Goal: Information Seeking & Learning: Learn about a topic

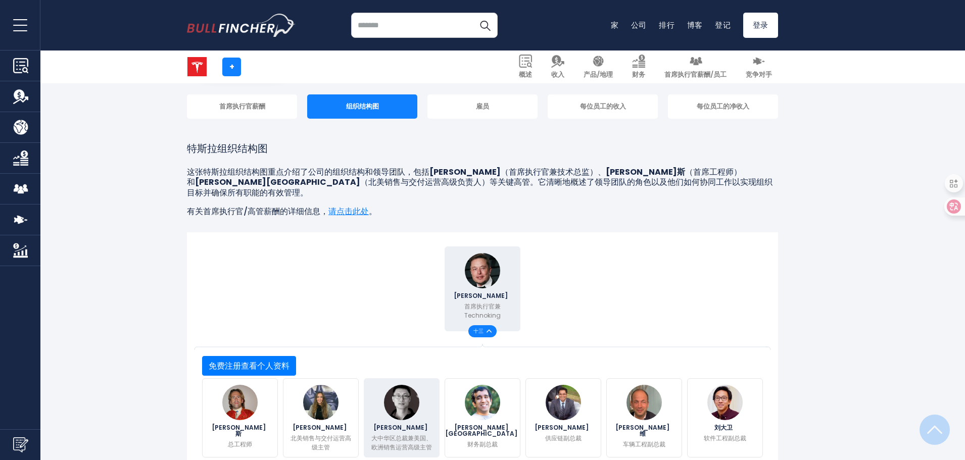
scroll to position [202, 0]
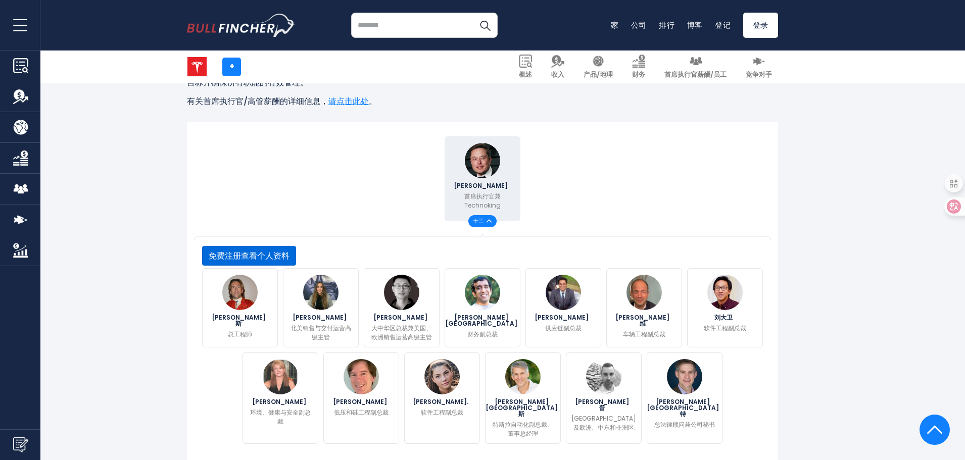
click at [296, 266] on button "免费注册查看个人资料" at bounding box center [249, 256] width 94 height 20
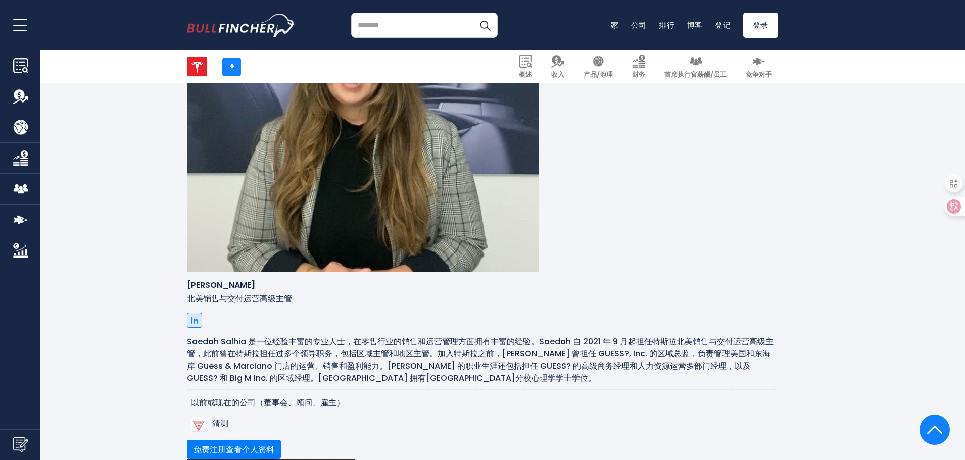
scroll to position [1450, 0]
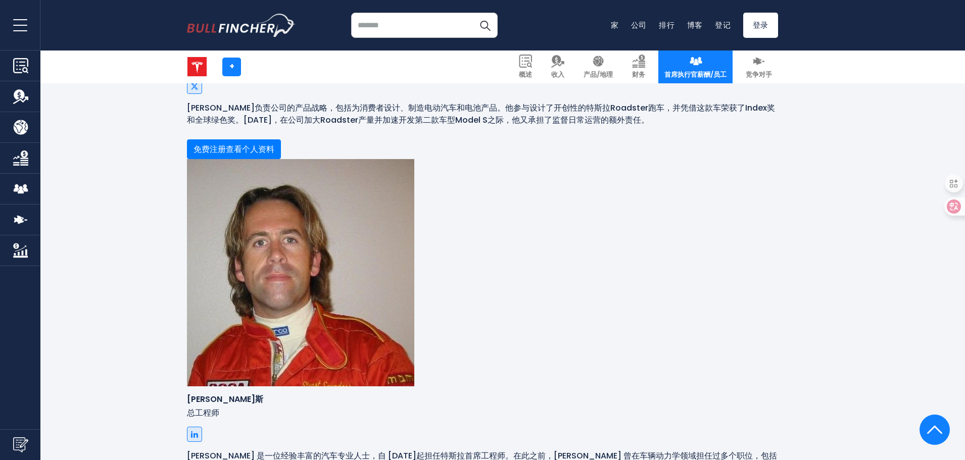
scroll to position [889, 0]
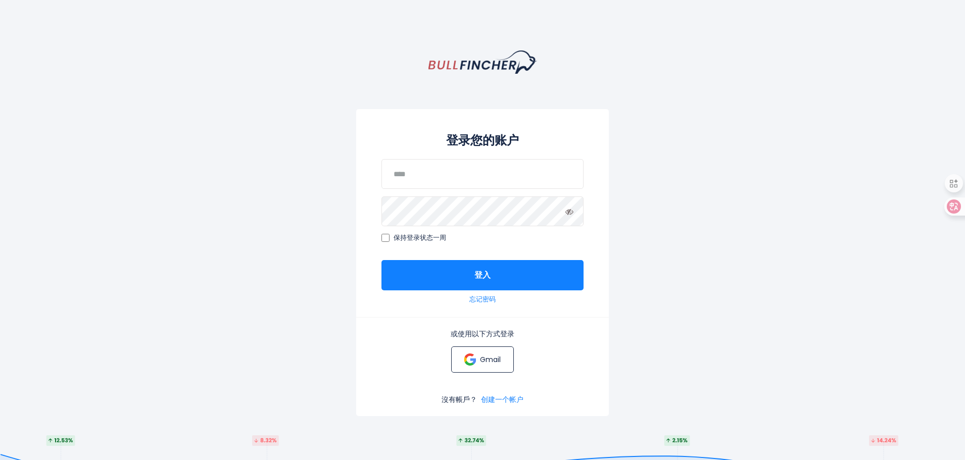
click at [468, 367] on link "Gmail" at bounding box center [482, 359] width 62 height 26
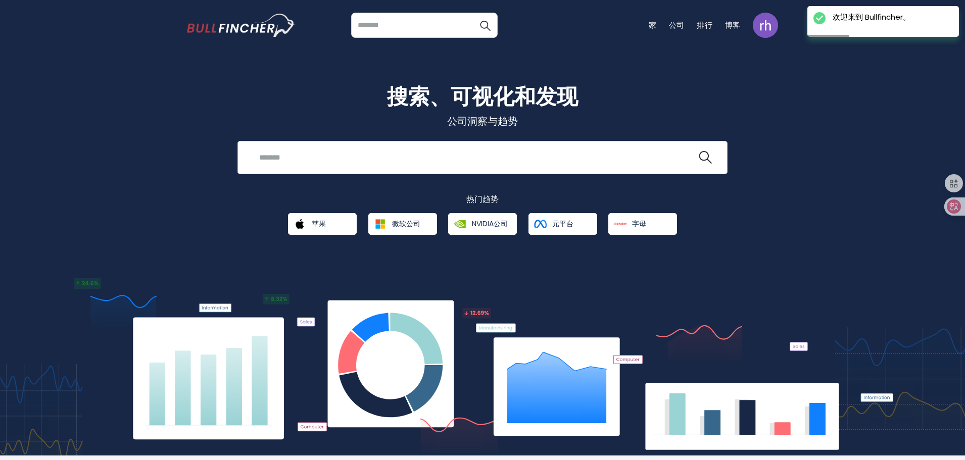
click at [386, 147] on div "近期搜索 热门搜索 苹果概述" at bounding box center [482, 157] width 490 height 33
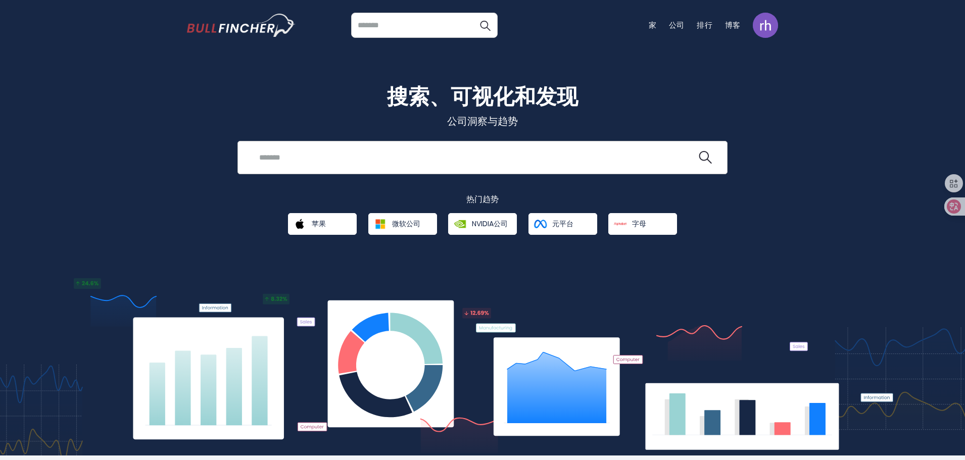
click at [386, 152] on input "search" at bounding box center [474, 157] width 443 height 19
type input "*****"
click at [699, 151] on button at bounding box center [705, 157] width 13 height 13
click at [707, 156] on img "搜索图标" at bounding box center [705, 157] width 13 height 13
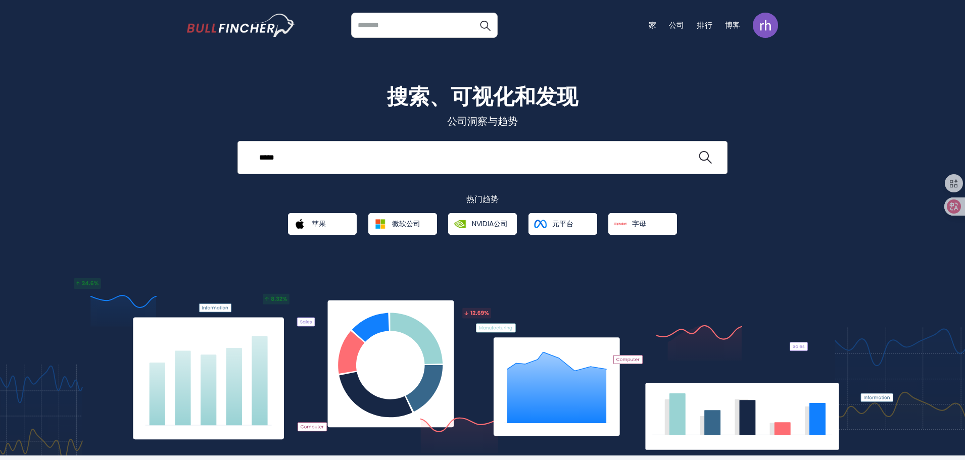
click at [449, 165] on input "*****" at bounding box center [474, 157] width 443 height 19
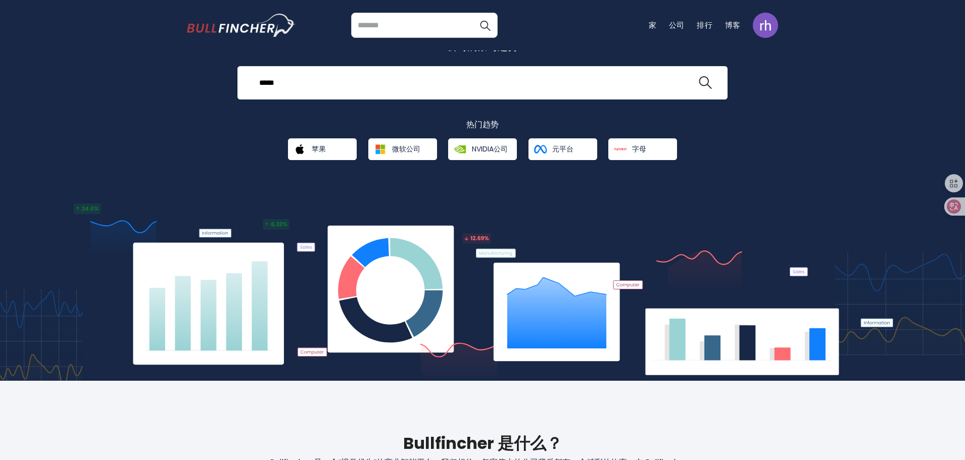
scroll to position [0, 0]
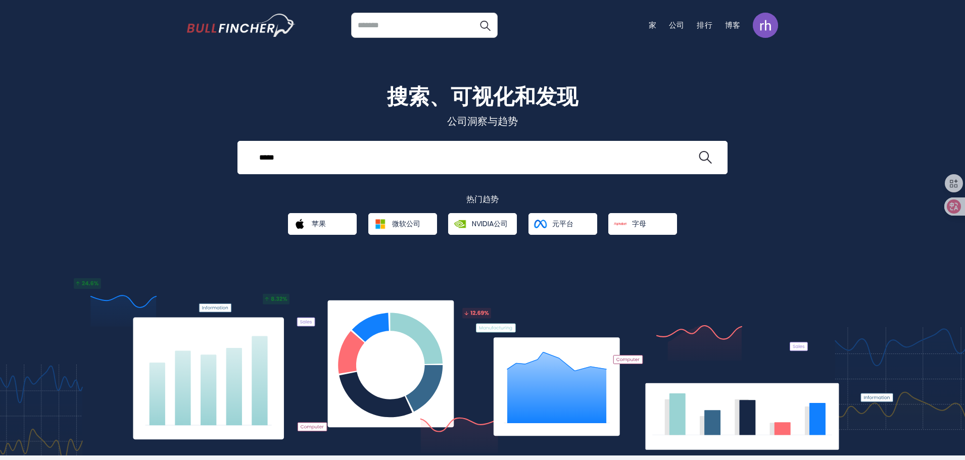
click at [437, 22] on input "search" at bounding box center [424, 25] width 146 height 25
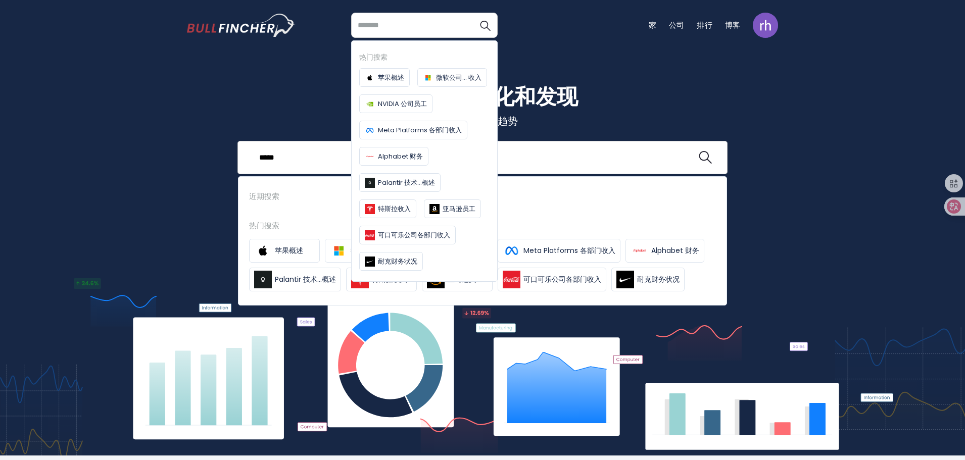
click at [315, 162] on input "*****" at bounding box center [474, 157] width 443 height 19
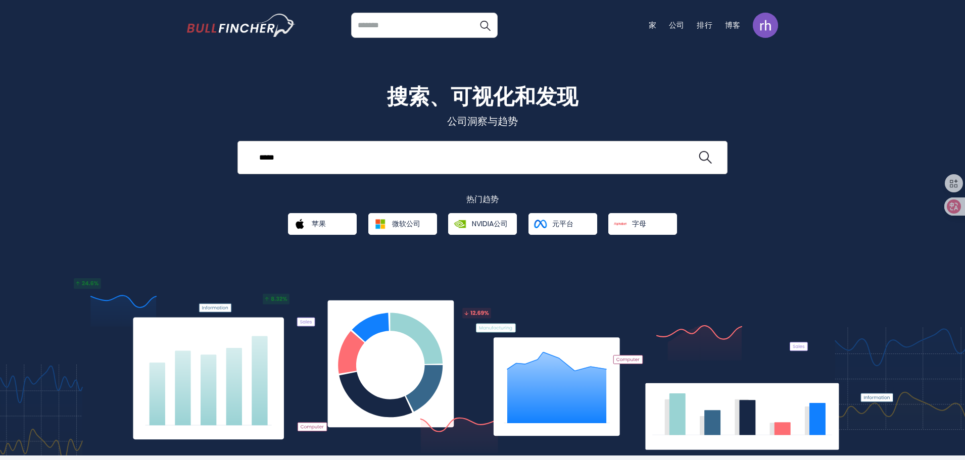
drag, startPoint x: 323, startPoint y: 156, endPoint x: 245, endPoint y: 157, distance: 77.8
click at [245, 157] on div "***** 近期搜索 热门搜索 苹果概述" at bounding box center [482, 157] width 490 height 33
click at [406, 27] on input "search" at bounding box center [424, 25] width 146 height 25
paste input "*****"
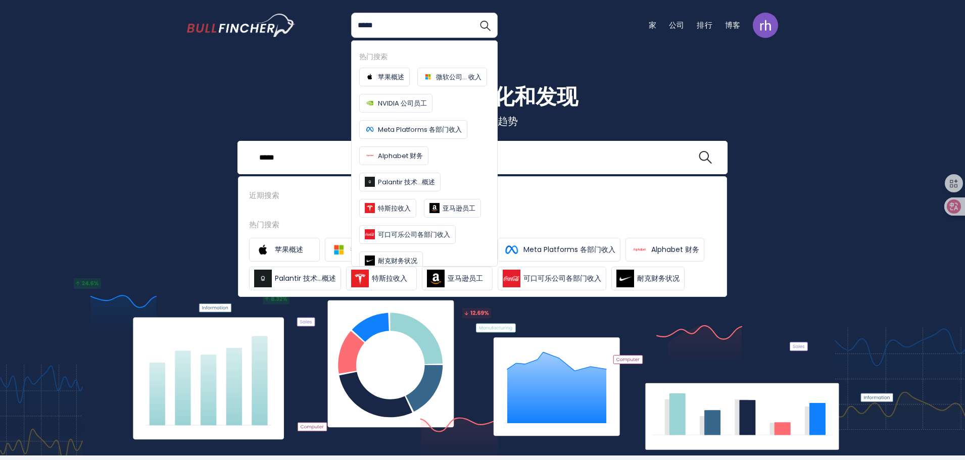
type input "*****"
click at [472, 13] on button "搜索" at bounding box center [484, 25] width 25 height 25
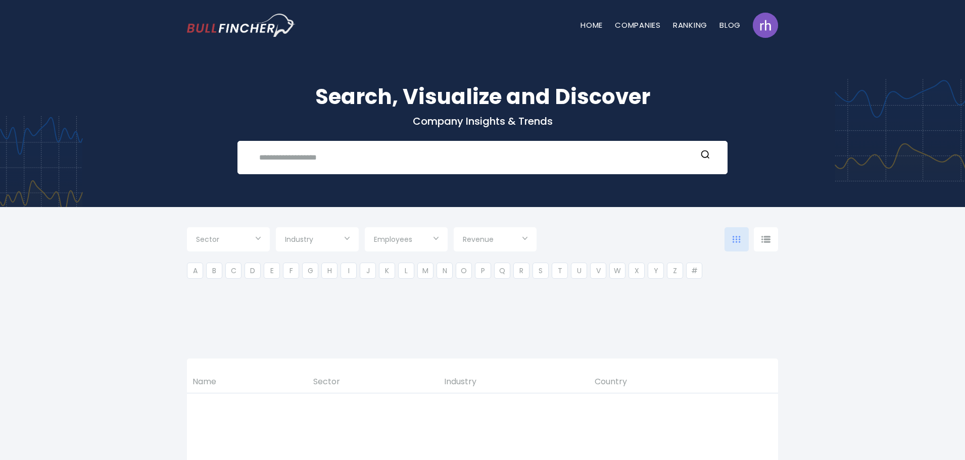
type input "***"
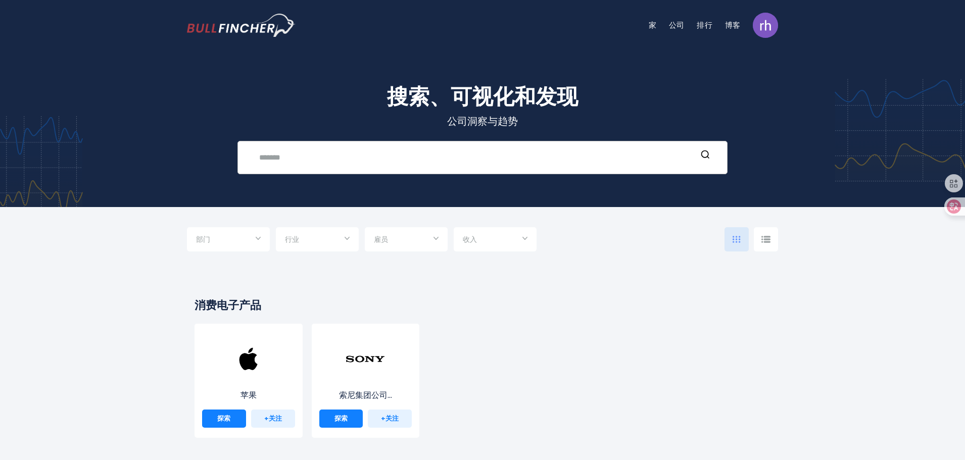
click at [497, 148] on input "text" at bounding box center [474, 157] width 443 height 19
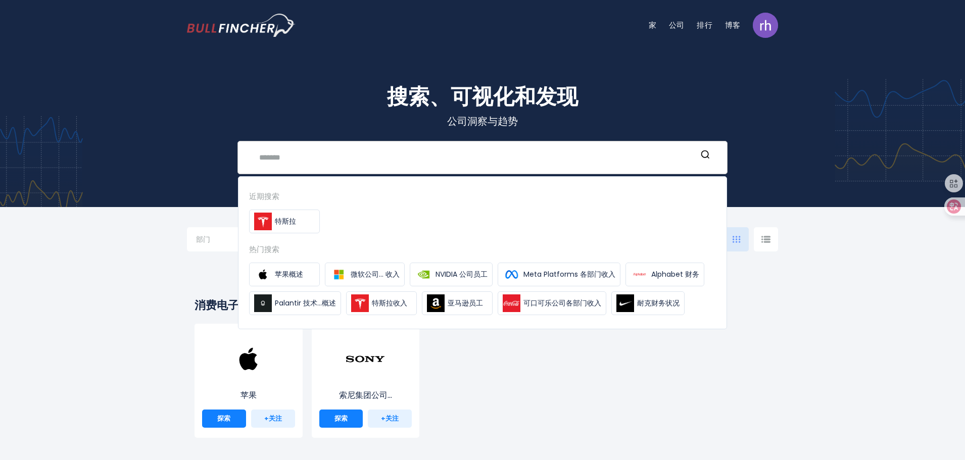
paste input "*****"
type input "*****"
click at [293, 220] on font "特斯拉" at bounding box center [285, 221] width 21 height 10
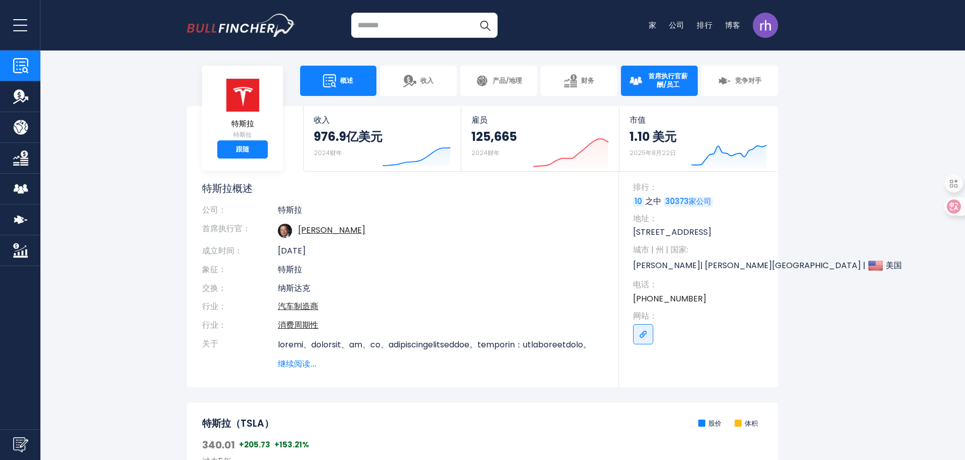
click at [661, 74] on font "首席执行官薪酬/员工" at bounding box center [667, 80] width 39 height 18
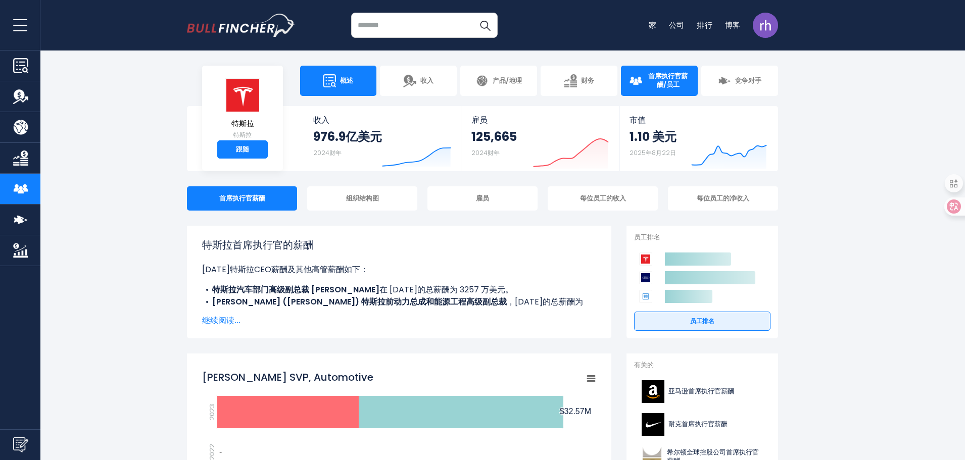
click at [358, 83] on link "概述" at bounding box center [338, 81] width 77 height 30
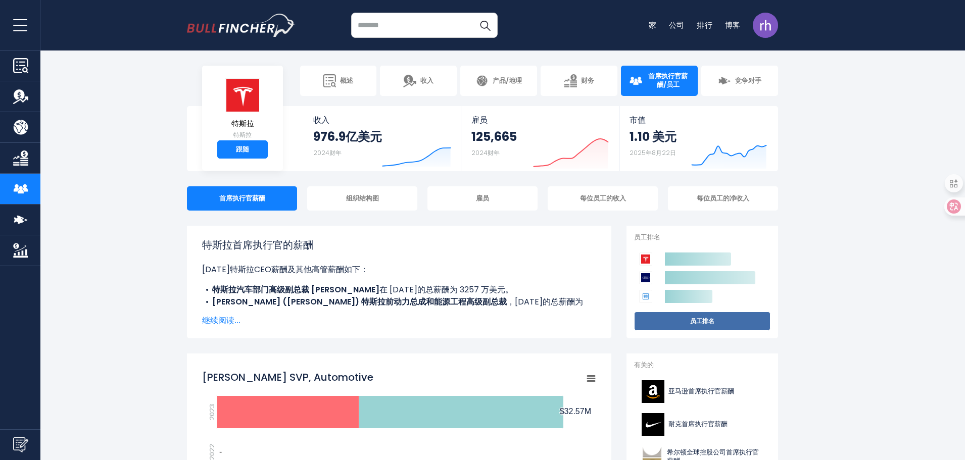
click at [685, 314] on link "员工排名" at bounding box center [702, 321] width 136 height 19
click at [398, 23] on input "search" at bounding box center [424, 25] width 146 height 25
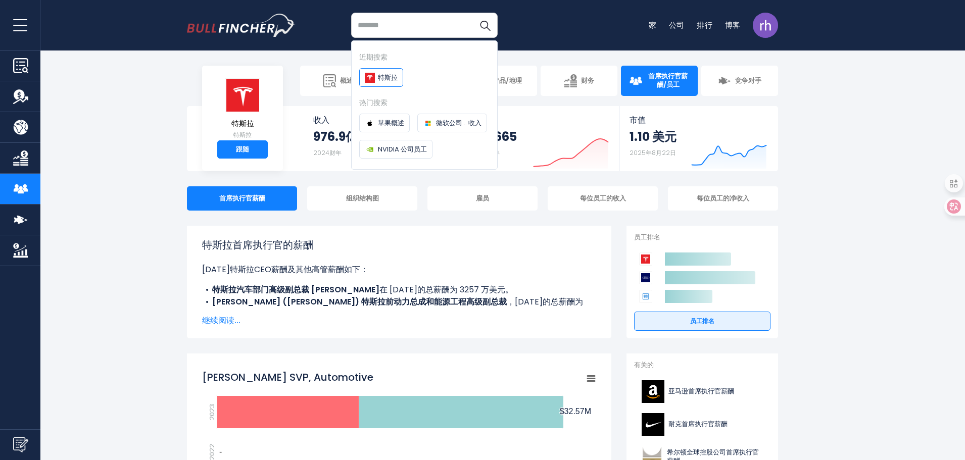
click at [386, 82] on font "特斯拉" at bounding box center [388, 78] width 20 height 10
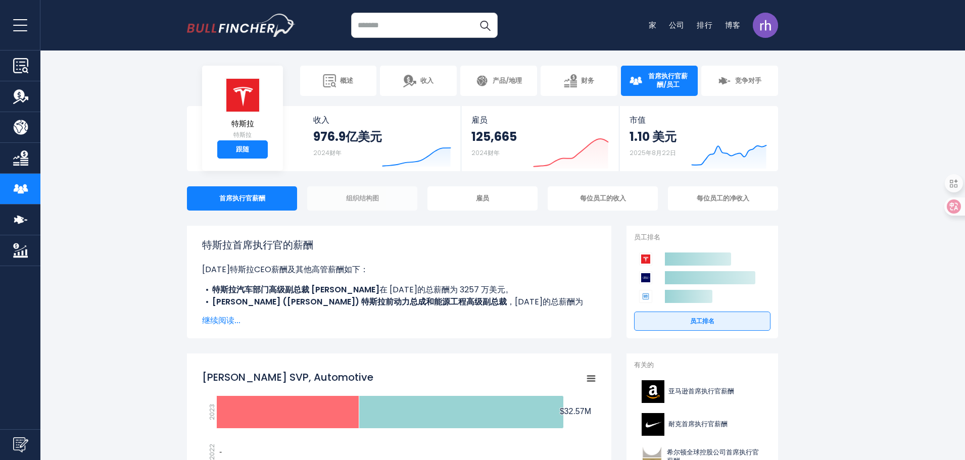
click at [354, 198] on font "组织结构图" at bounding box center [362, 198] width 33 height 10
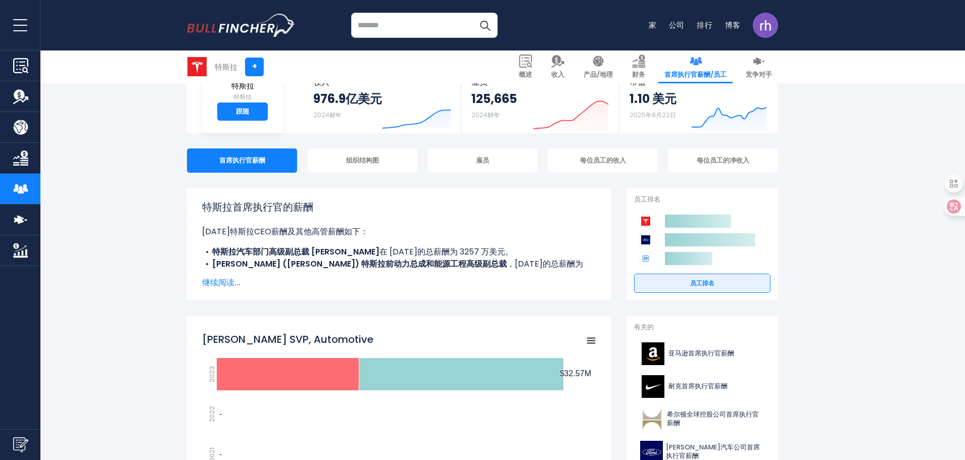
scroll to position [101, 0]
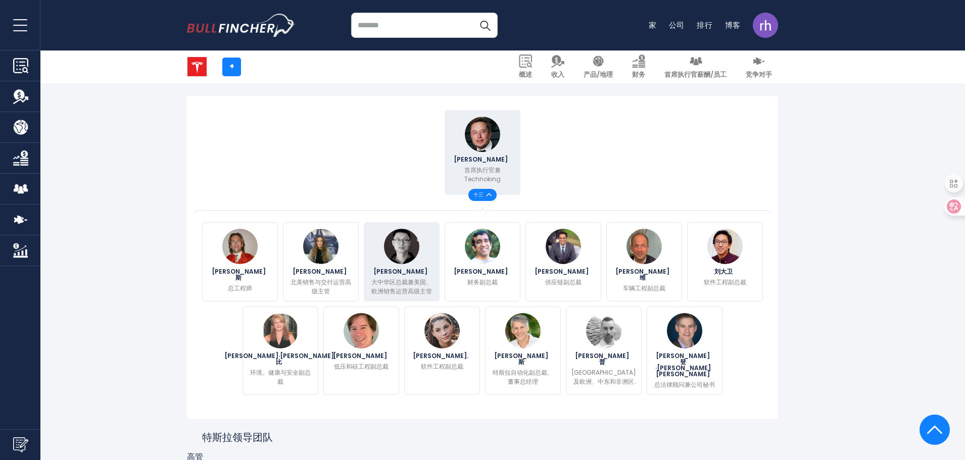
scroll to position [253, 0]
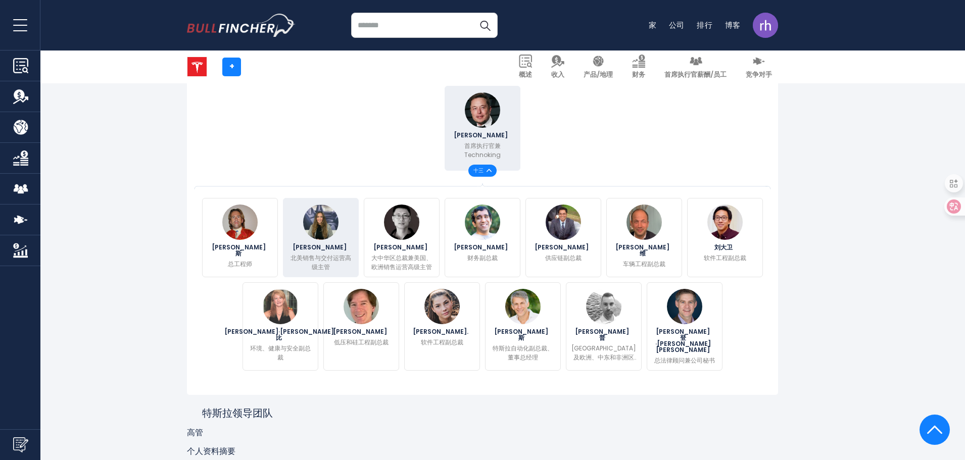
click at [324, 222] on img at bounding box center [320, 222] width 35 height 35
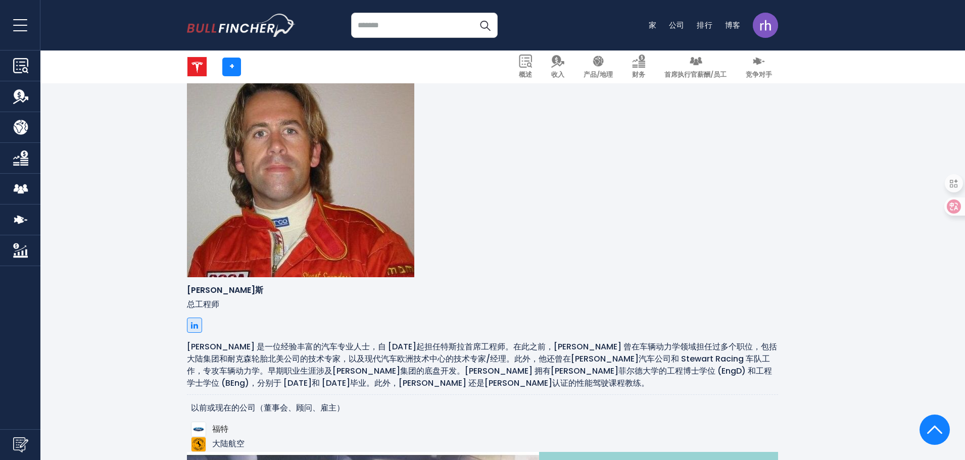
scroll to position [875, 0]
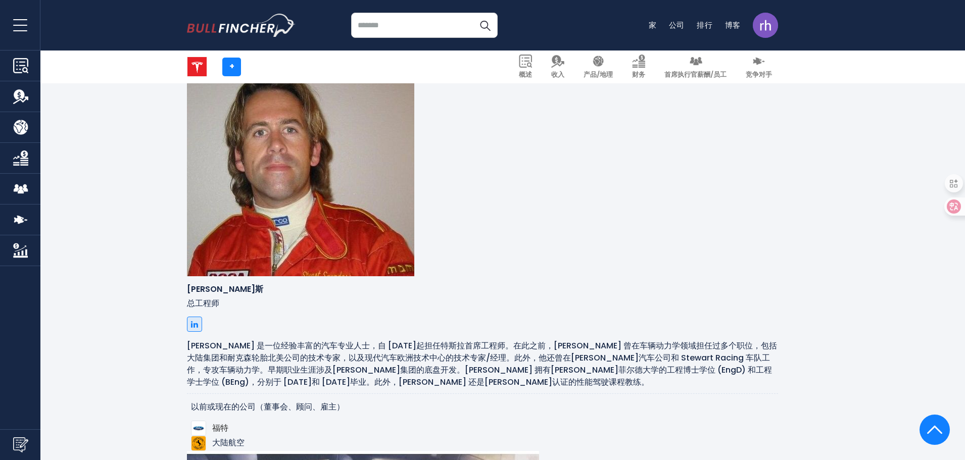
drag, startPoint x: 311, startPoint y: 161, endPoint x: 361, endPoint y: 167, distance: 50.3
drag, startPoint x: 282, startPoint y: 277, endPoint x: 181, endPoint y: 276, distance: 101.5
copy font "北美销售与交付运营高级主管"
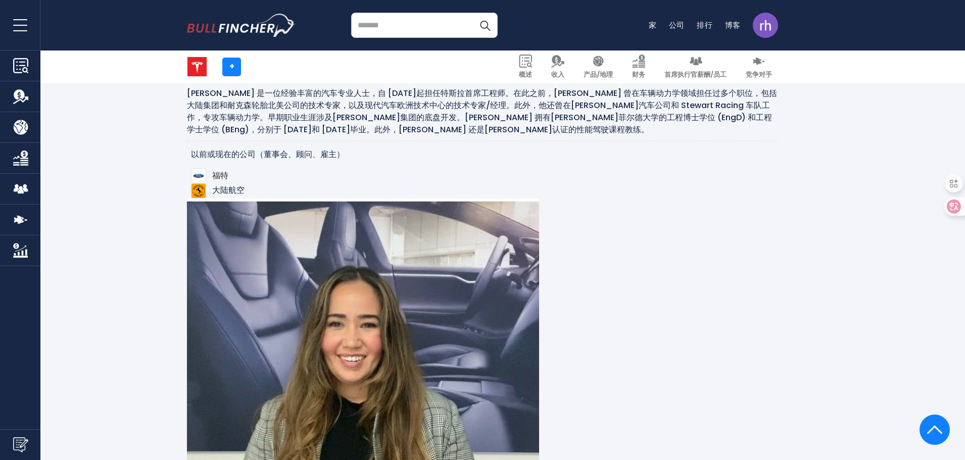
scroll to position [1329, 0]
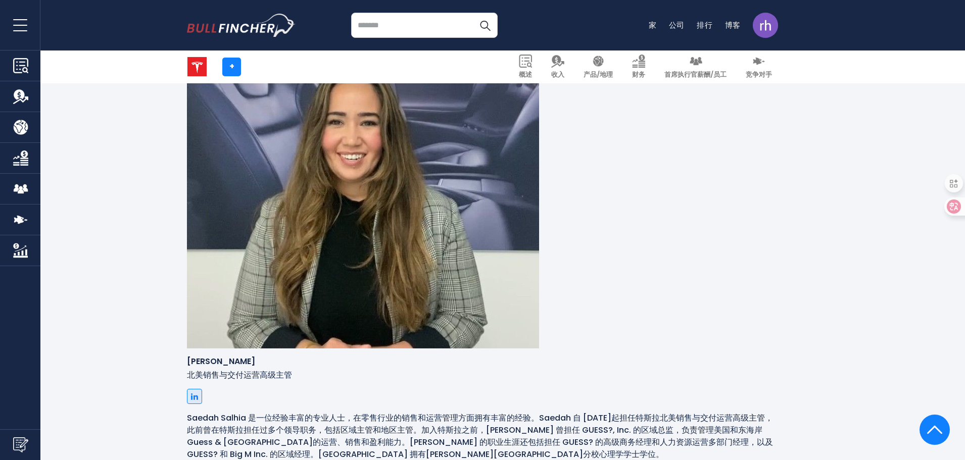
drag, startPoint x: 311, startPoint y: 172, endPoint x: 472, endPoint y: 169, distance: 160.7
copy font "Karn Budhiraj 是特斯拉全球供应管理副总裁"
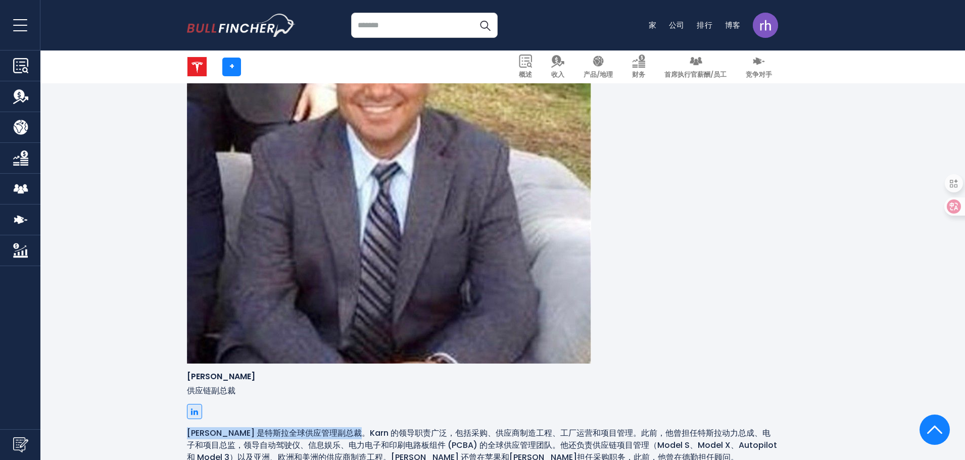
scroll to position [2542, 0]
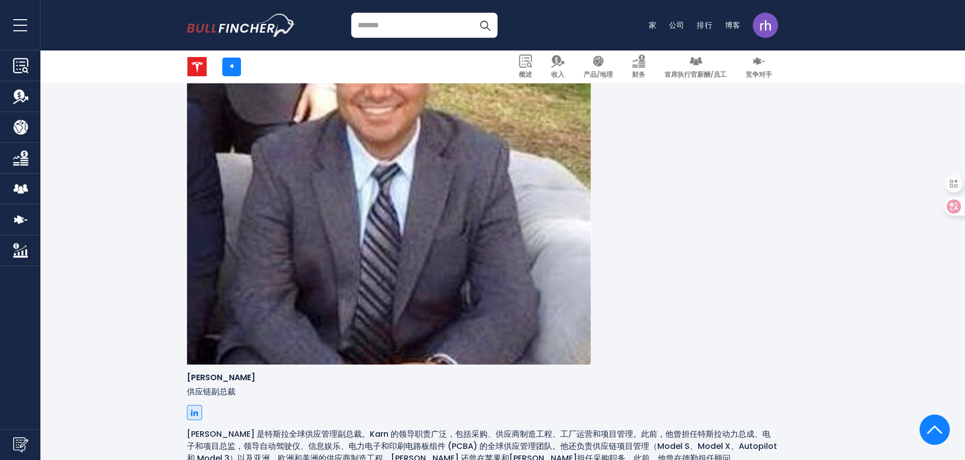
drag, startPoint x: 311, startPoint y: 222, endPoint x: 381, endPoint y: 226, distance: 70.4
copy font "[PERSON_NAME]"
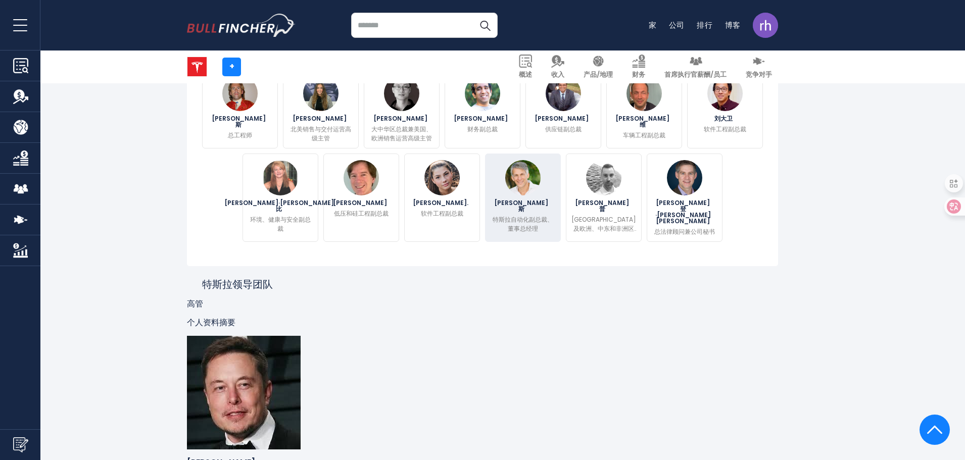
scroll to position [309, 0]
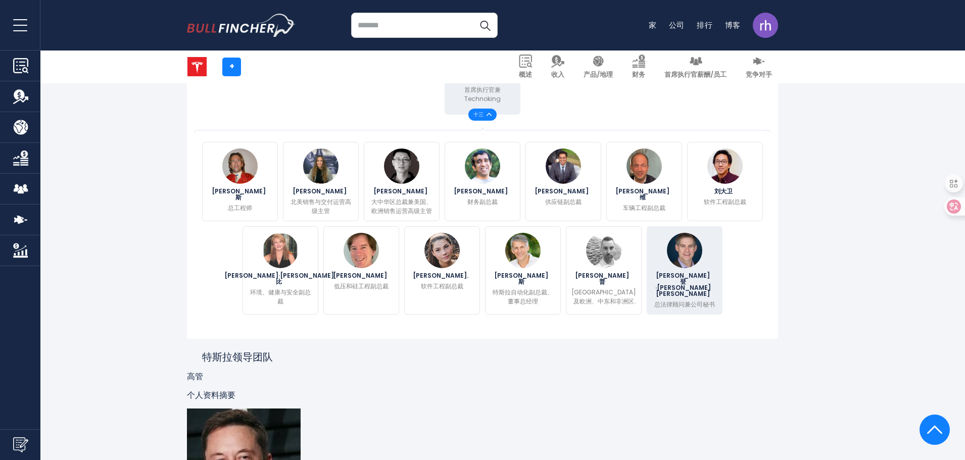
click at [681, 252] on img at bounding box center [684, 250] width 35 height 35
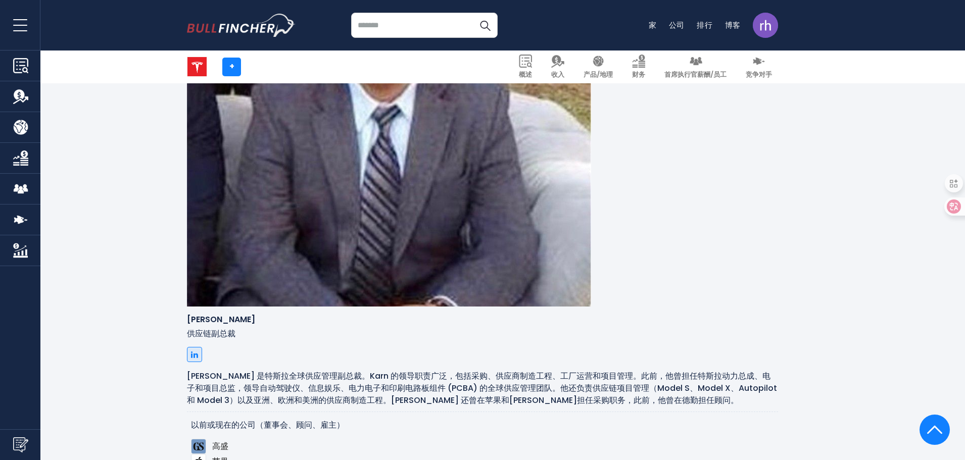
scroll to position [2602, 0]
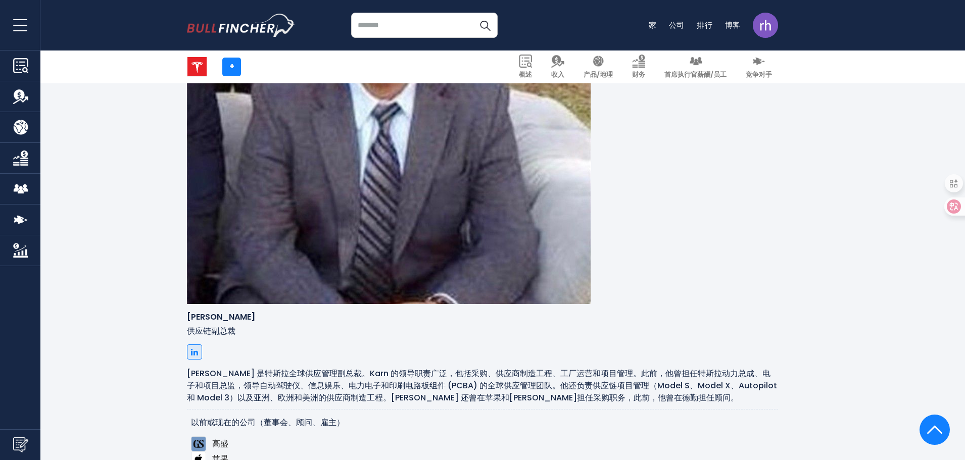
drag, startPoint x: 583, startPoint y: 164, endPoint x: 668, endPoint y: 164, distance: 84.9
copy font "总法律顾问兼公司秘书"
drag, startPoint x: 419, startPoint y: 180, endPoint x: 622, endPoint y: 184, distance: 203.1
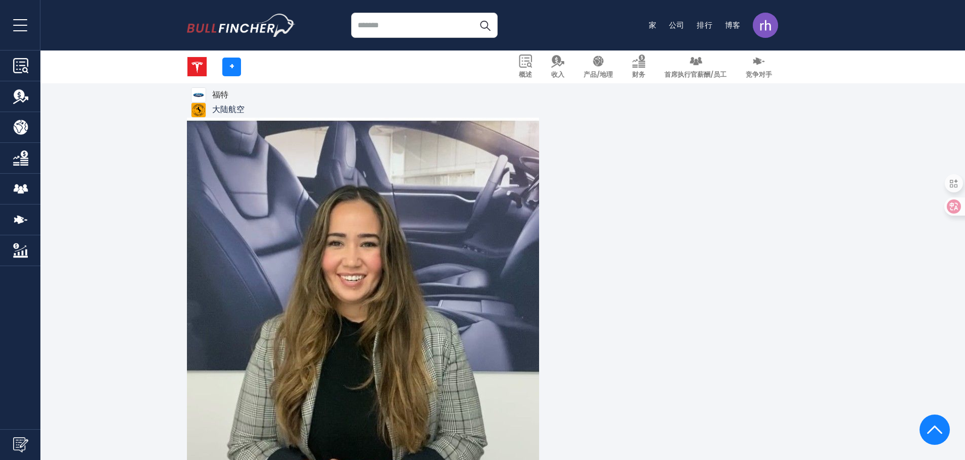
scroll to position [1289, 0]
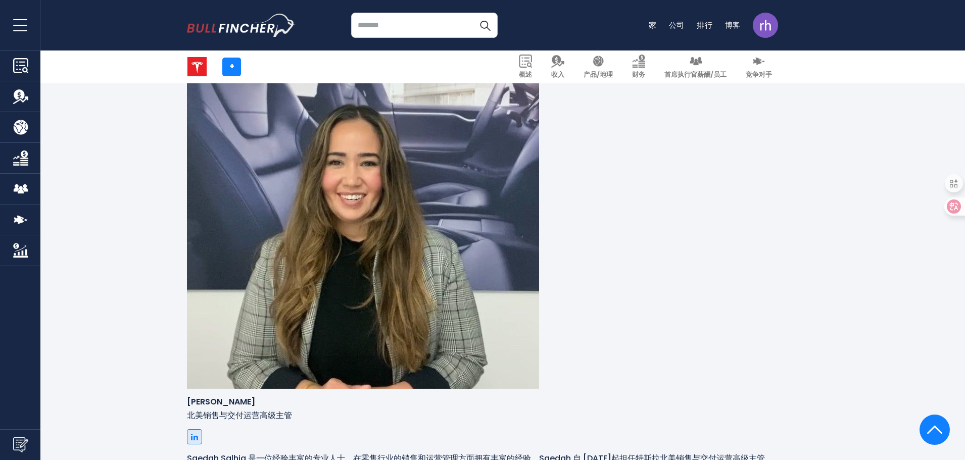
drag, startPoint x: 316, startPoint y: 216, endPoint x: 368, endPoint y: 217, distance: 52.0
copy font "Karn Budhiraj"
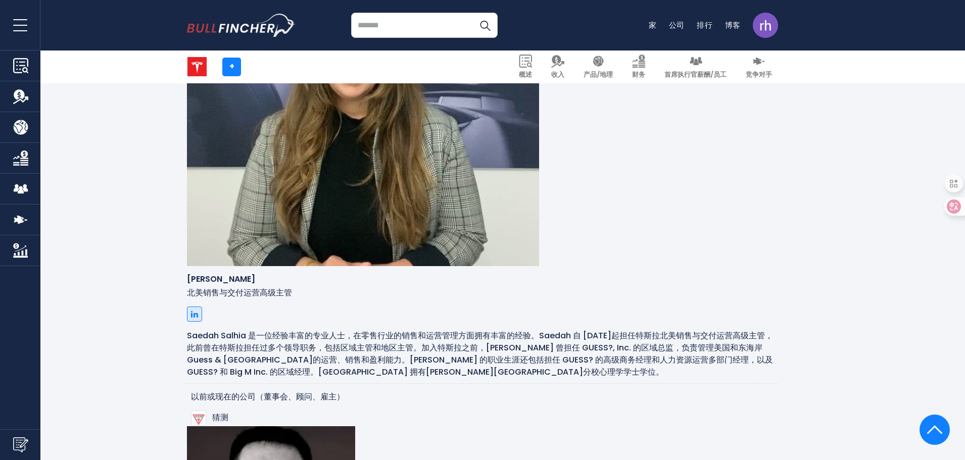
scroll to position [1441, 0]
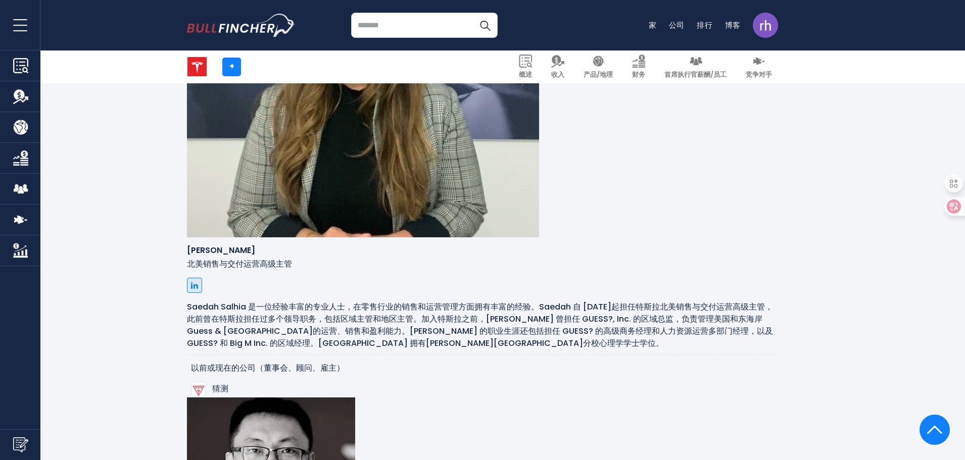
drag, startPoint x: 247, startPoint y: 336, endPoint x: 173, endPoint y: 335, distance: 74.3
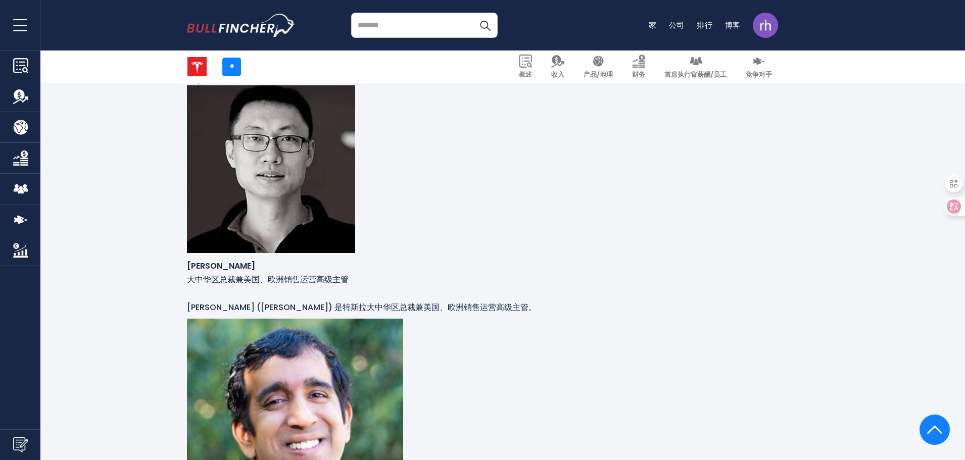
scroll to position [1845, 0]
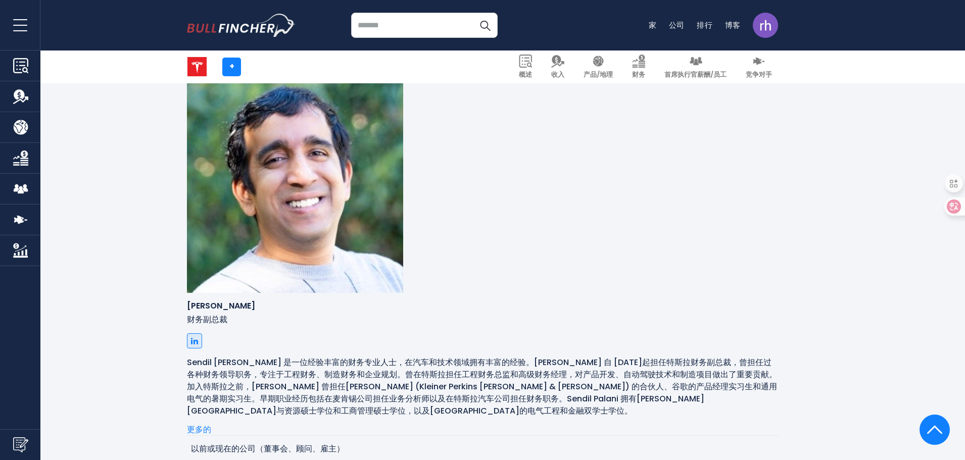
scroll to position [2097, 0]
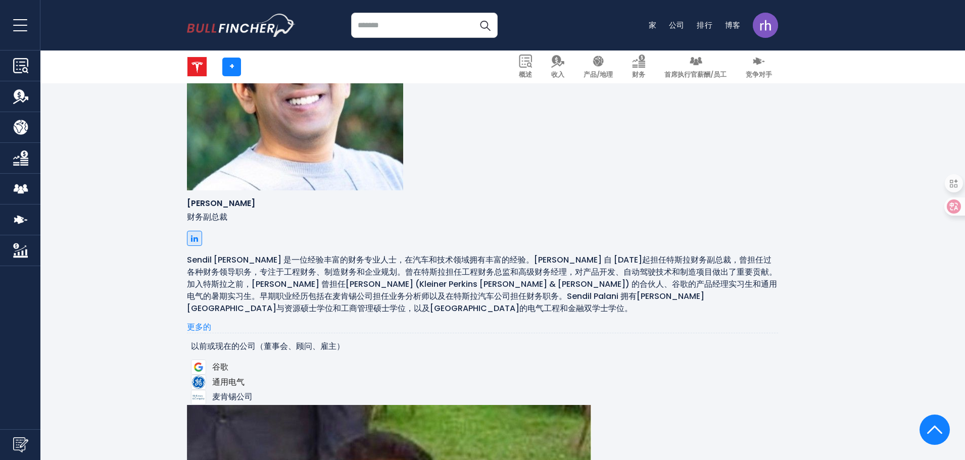
drag, startPoint x: 311, startPoint y: 193, endPoint x: 355, endPoint y: 193, distance: 43.9
copy font "[PERSON_NAME]"
drag, startPoint x: 406, startPoint y: 188, endPoint x: 472, endPoint y: 188, distance: 66.7
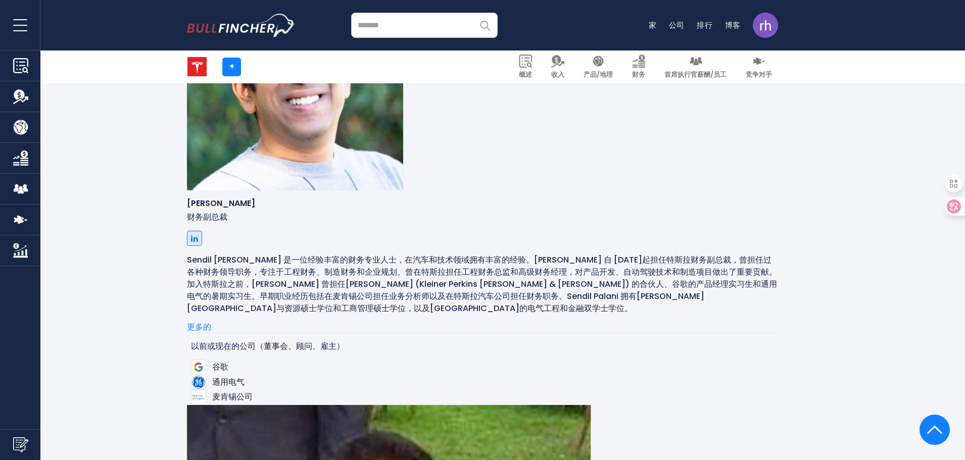
copy font "特斯拉软件工程副总裁"
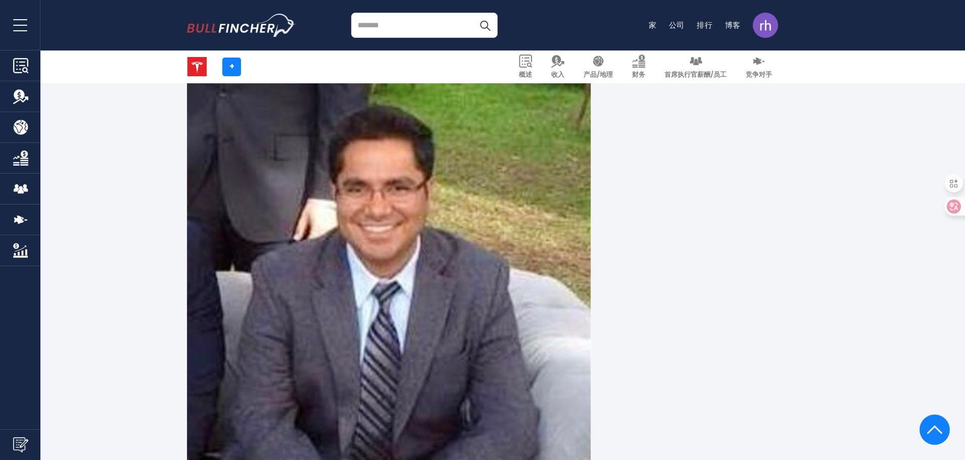
scroll to position [2451, 0]
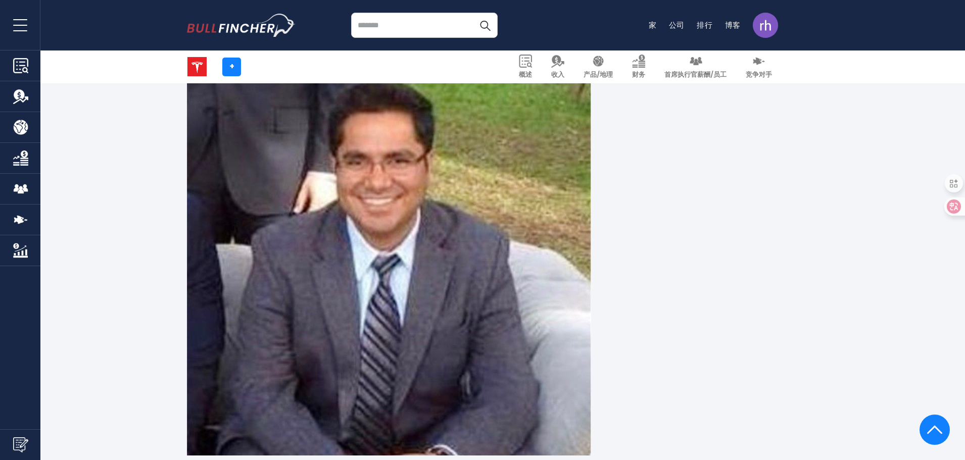
drag, startPoint x: 311, startPoint y: 153, endPoint x: 369, endPoint y: 155, distance: 58.6
copy font "Cleve Schupp"
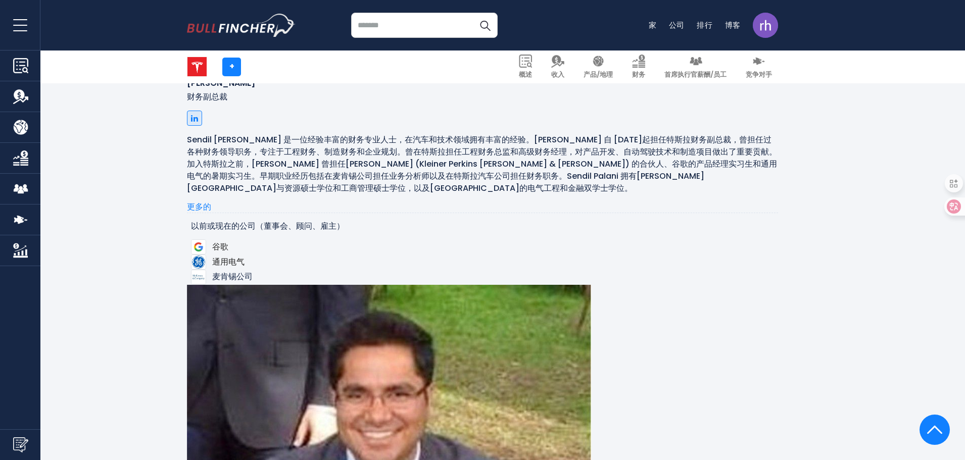
scroll to position [2148, 0]
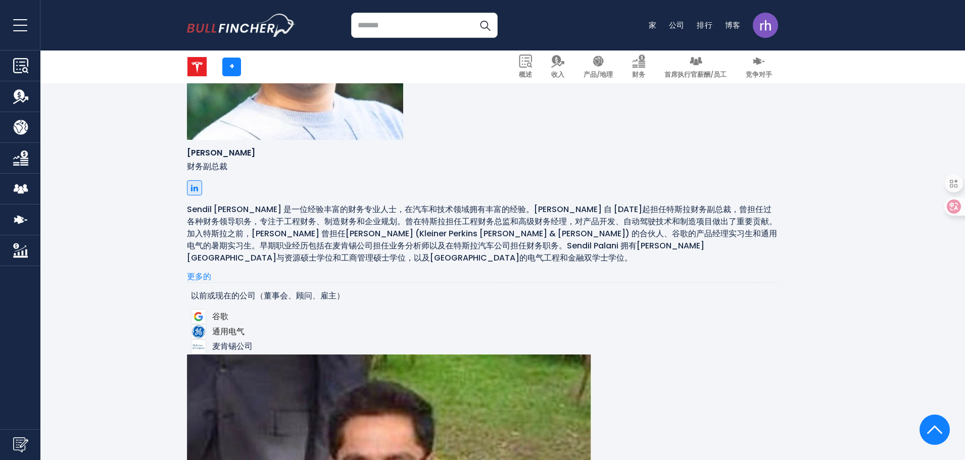
drag, startPoint x: 229, startPoint y: 409, endPoint x: 312, endPoint y: 402, distance: 82.6
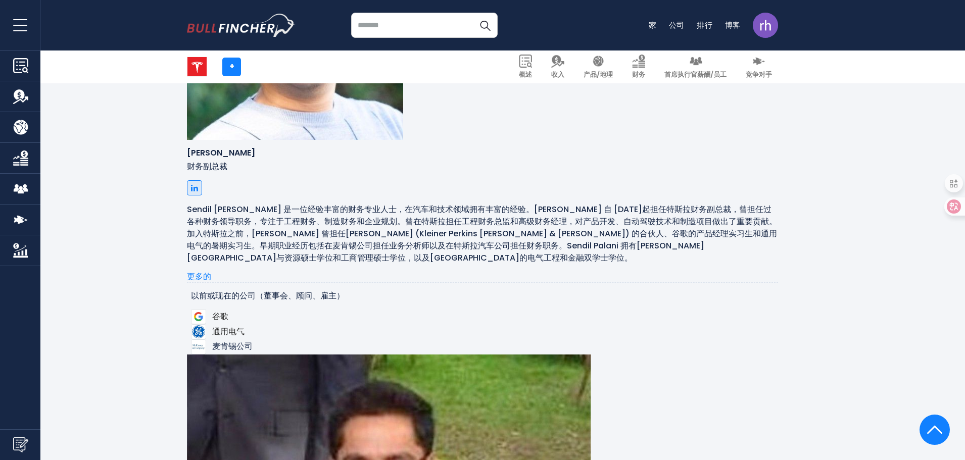
drag, startPoint x: 301, startPoint y: 295, endPoint x: 373, endPoint y: 297, distance: 72.2
drag, startPoint x: 375, startPoint y: 296, endPoint x: 310, endPoint y: 292, distance: 65.8
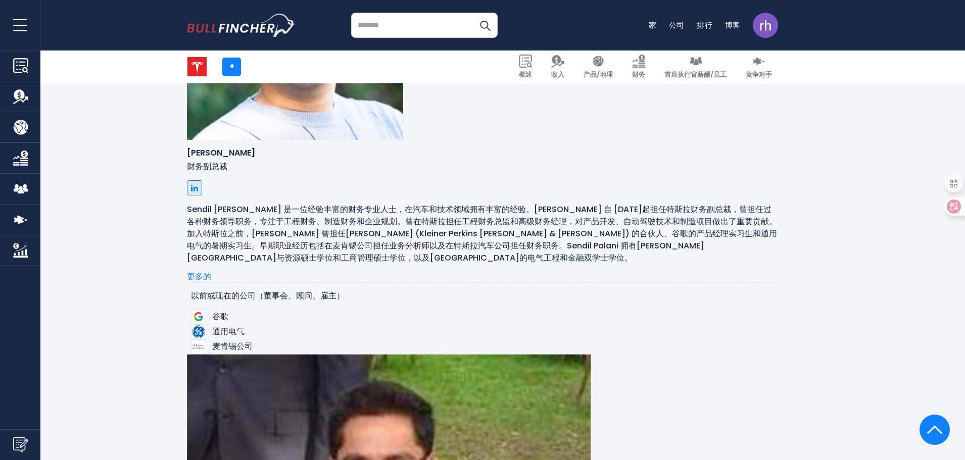
copy font "[PERSON_NAME]"
drag, startPoint x: 413, startPoint y: 295, endPoint x: 624, endPoint y: 295, distance: 211.1
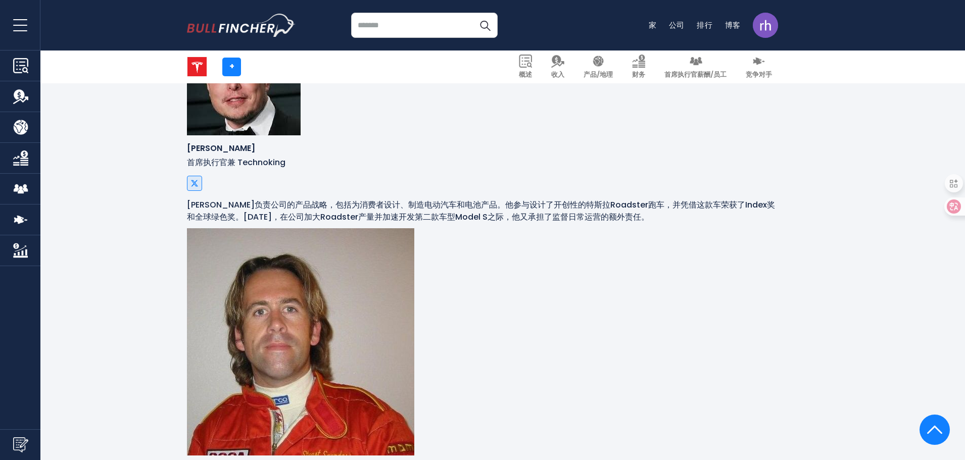
scroll to position [687, 0]
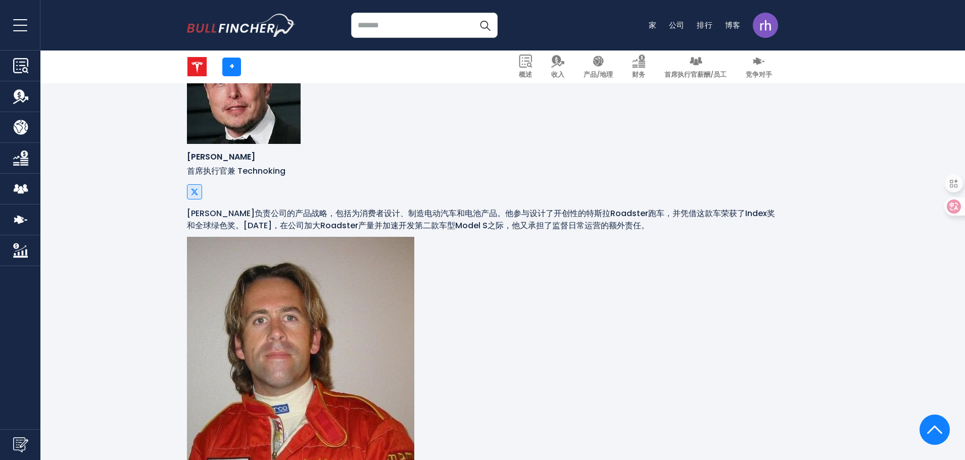
drag, startPoint x: 312, startPoint y: 194, endPoint x: 376, endPoint y: 194, distance: 64.1
copy font "Stuart Saunders"
drag, startPoint x: 372, startPoint y: 351, endPoint x: 313, endPoint y: 350, distance: 59.1
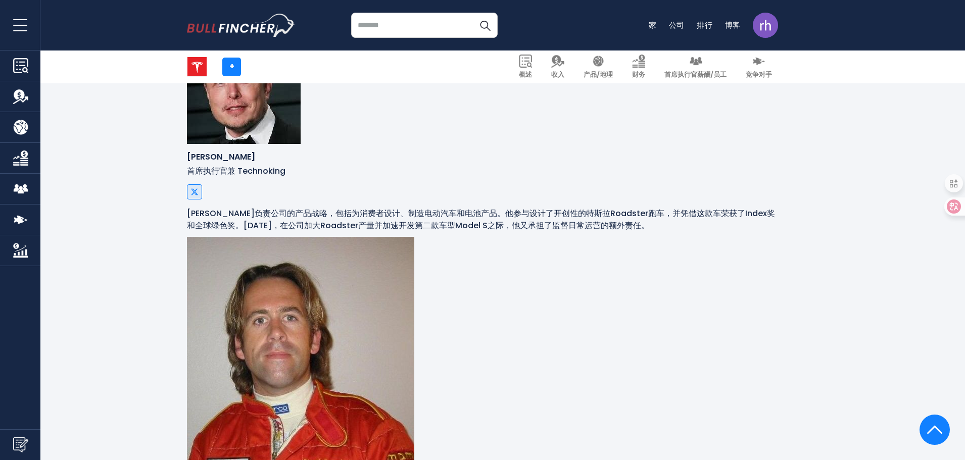
copy font "Saedah Salhia"
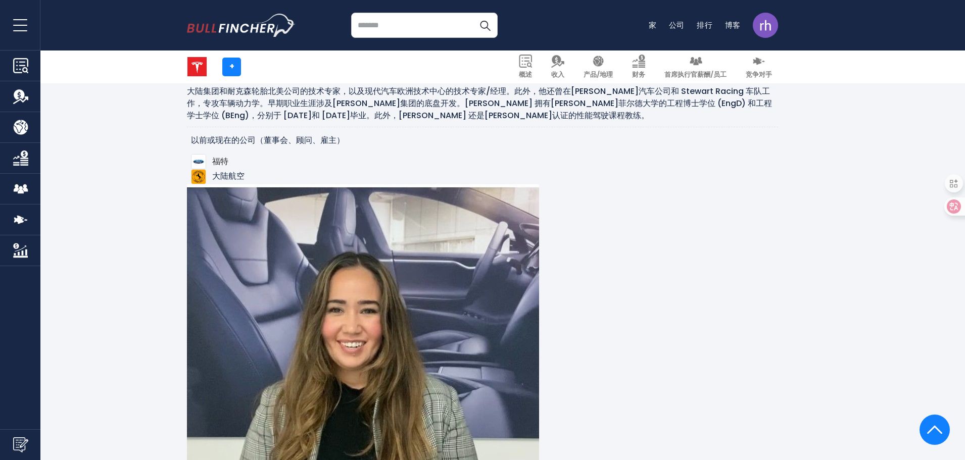
scroll to position [1344, 0]
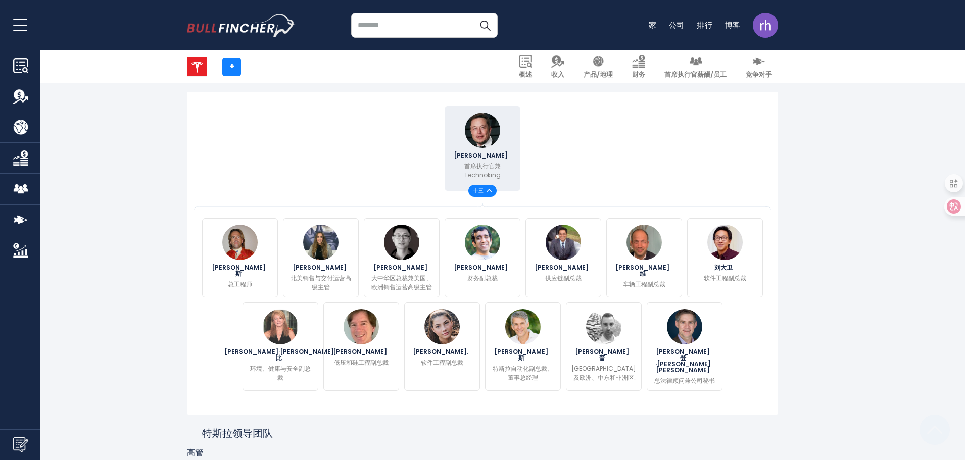
scroll to position [328, 0]
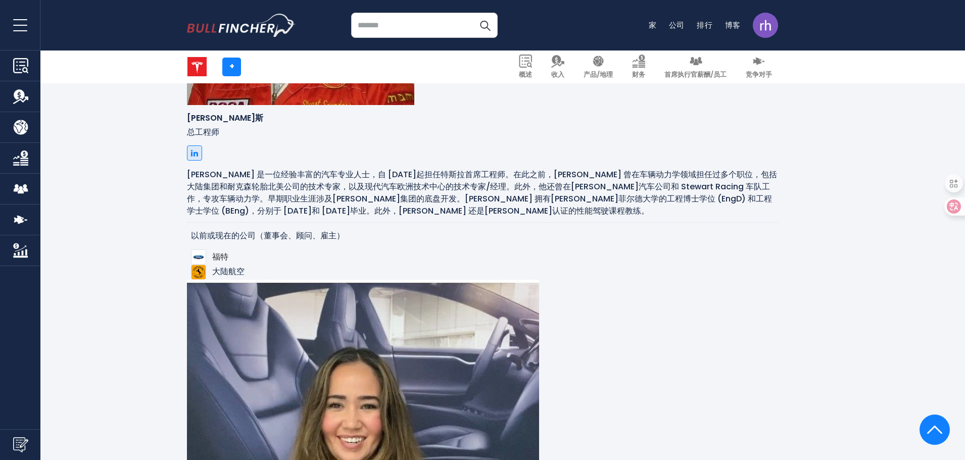
drag, startPoint x: 393, startPoint y: 150, endPoint x: 591, endPoint y: 150, distance: 198.0
copy font "特斯拉大中华区总裁兼美国、欧洲销售运营高级主管。"
